Goal: Transaction & Acquisition: Purchase product/service

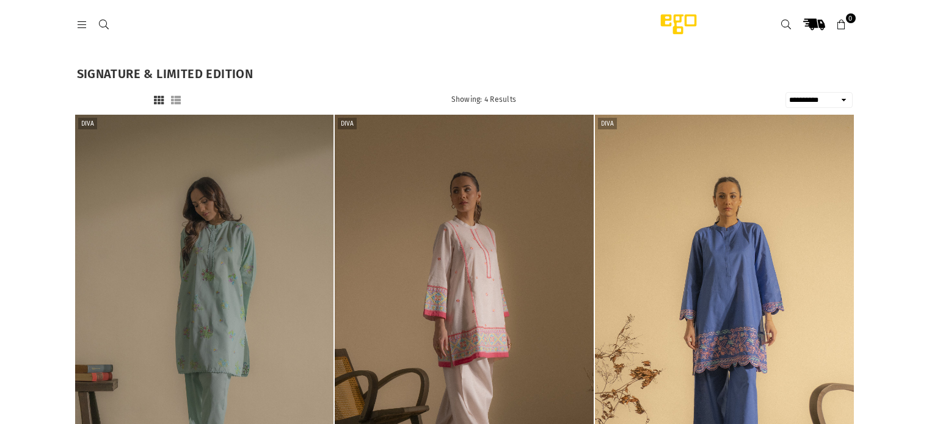
select select "**********"
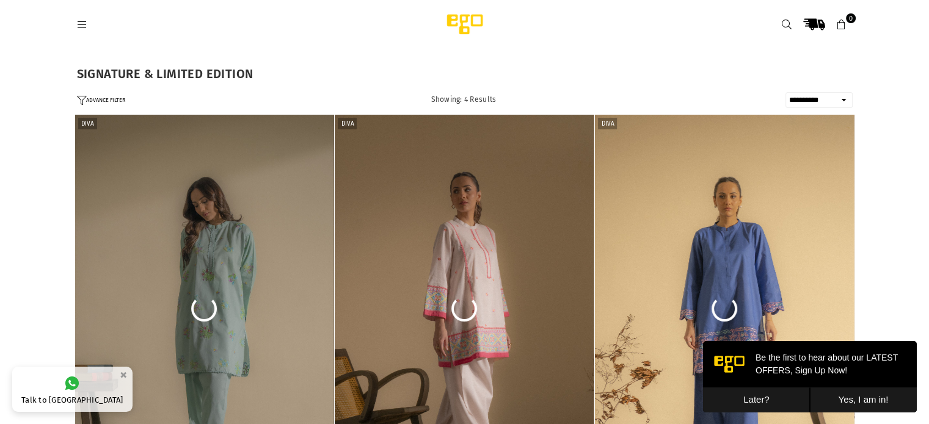
click at [777, 400] on button "Later?" at bounding box center [756, 400] width 107 height 25
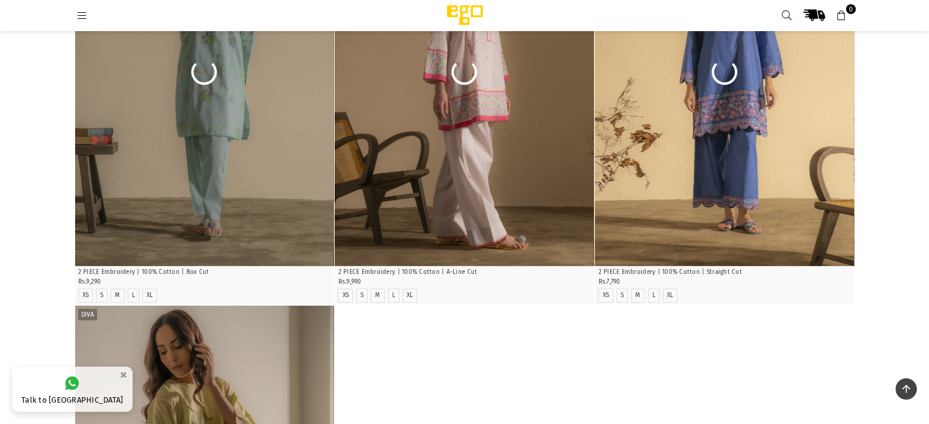
scroll to position [153, 0]
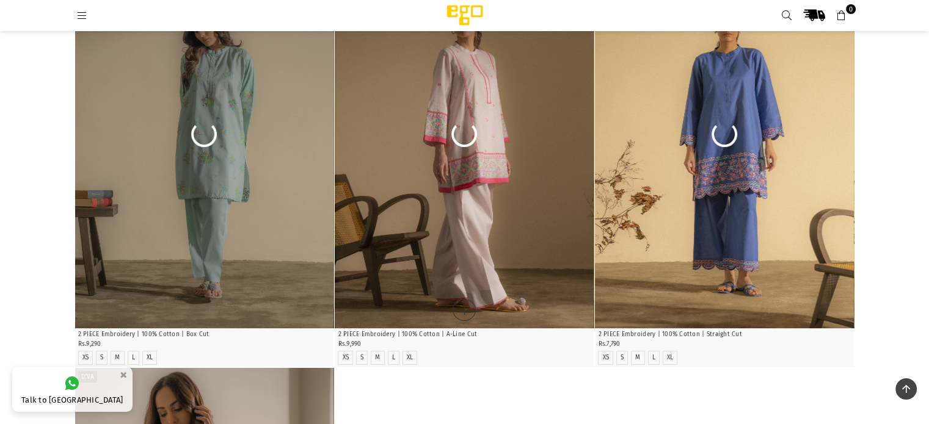
click at [515, 143] on img at bounding box center [464, 134] width 259 height 388
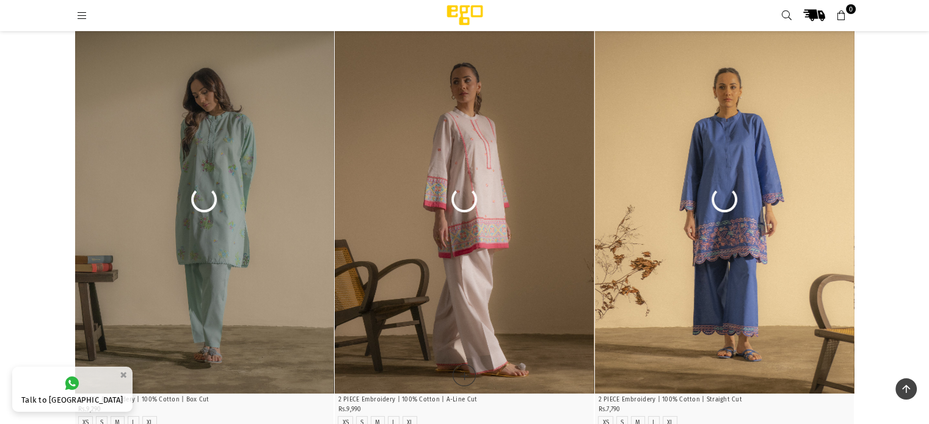
scroll to position [0, 0]
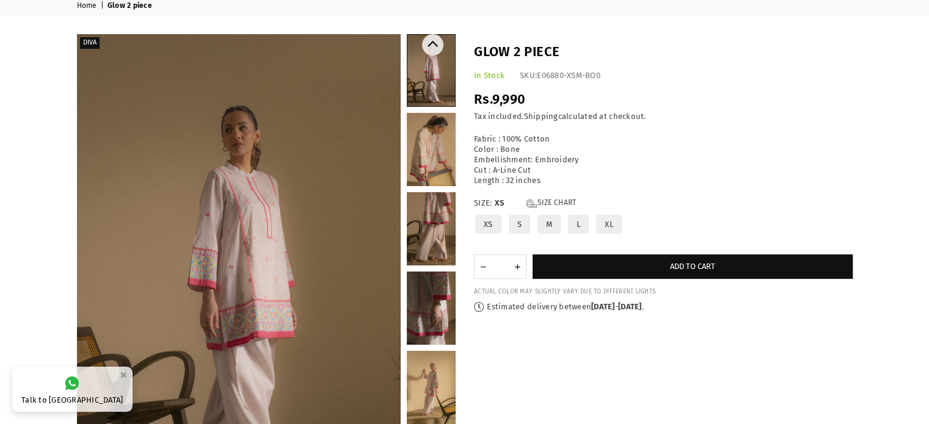
scroll to position [61, 0]
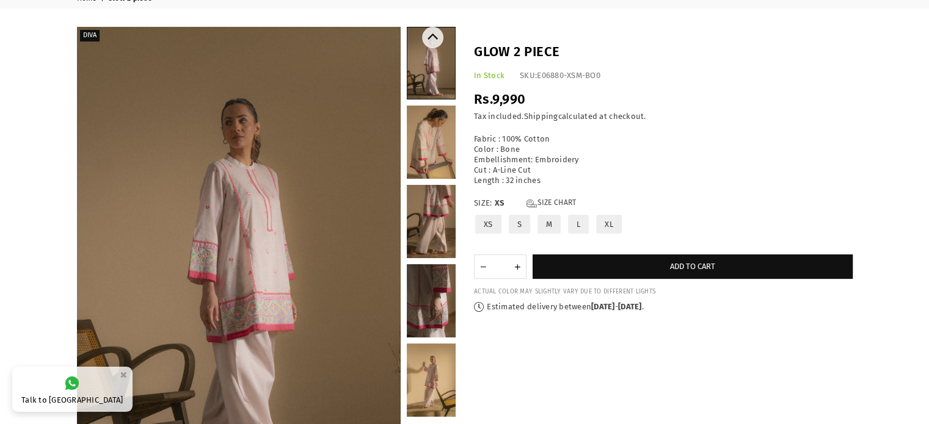
click at [441, 153] on link at bounding box center [431, 142] width 49 height 73
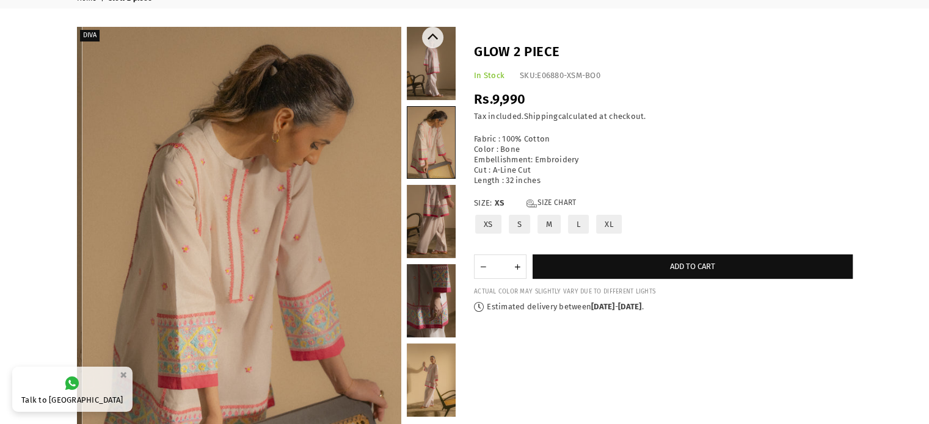
scroll to position [0, 0]
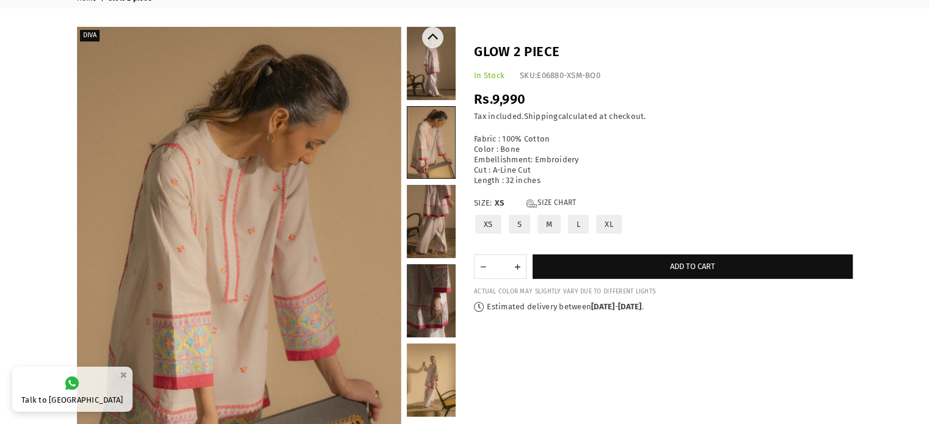
click at [426, 195] on link at bounding box center [431, 221] width 49 height 73
